Goal: Information Seeking & Learning: Learn about a topic

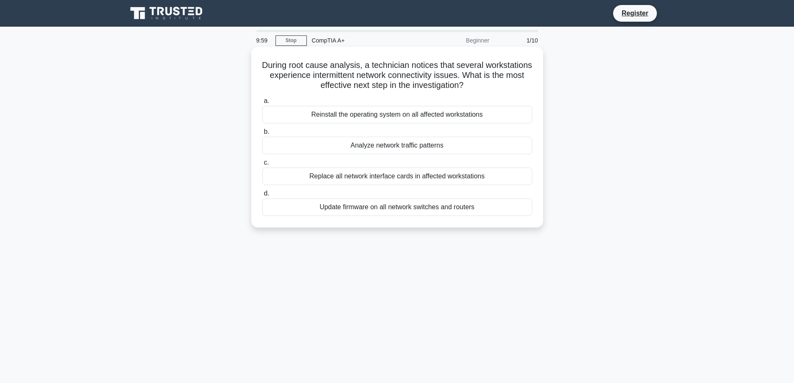
click at [384, 82] on h5 "During root cause analysis, a technician notices that several workstations expe…" at bounding box center [397, 75] width 272 height 31
click at [368, 145] on div "Analyze network traffic patterns" at bounding box center [397, 146] width 270 height 18
click at [262, 135] on input "b. Analyze network traffic patterns" at bounding box center [262, 131] width 0 height 5
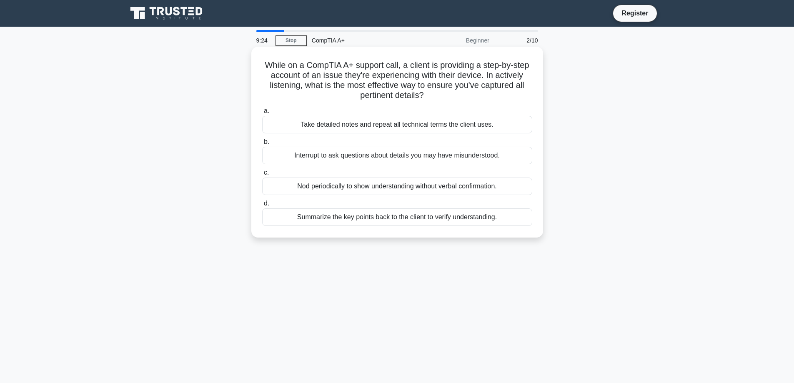
click at [357, 125] on div "Take detailed notes and repeat all technical terms the client uses." at bounding box center [397, 125] width 270 height 18
click at [262, 114] on input "a. Take detailed notes and repeat all technical terms the client uses." at bounding box center [262, 110] width 0 height 5
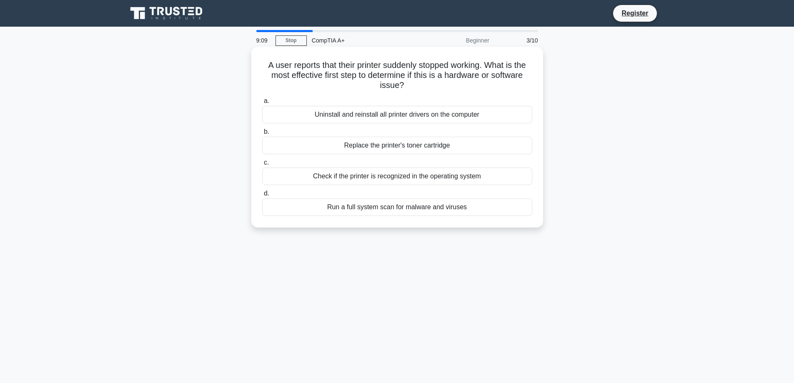
click at [330, 117] on div "Uninstall and reinstall all printer drivers on the computer" at bounding box center [397, 115] width 270 height 18
click at [262, 104] on input "a. Uninstall and reinstall all printer drivers on the computer" at bounding box center [262, 100] width 0 height 5
